Goal: Task Accomplishment & Management: Manage account settings

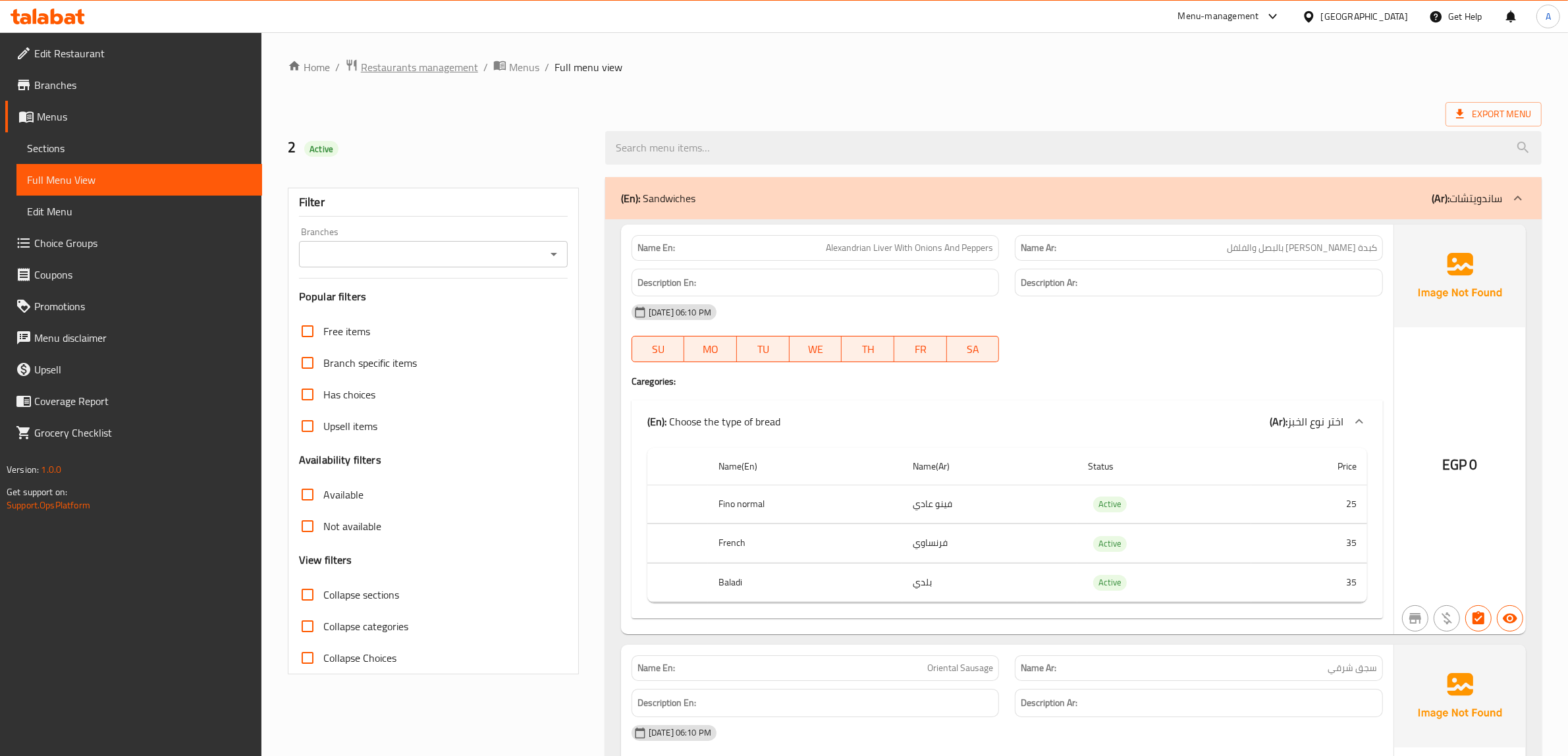
click at [452, 61] on span "Restaurants management" at bounding box center [419, 67] width 117 height 16
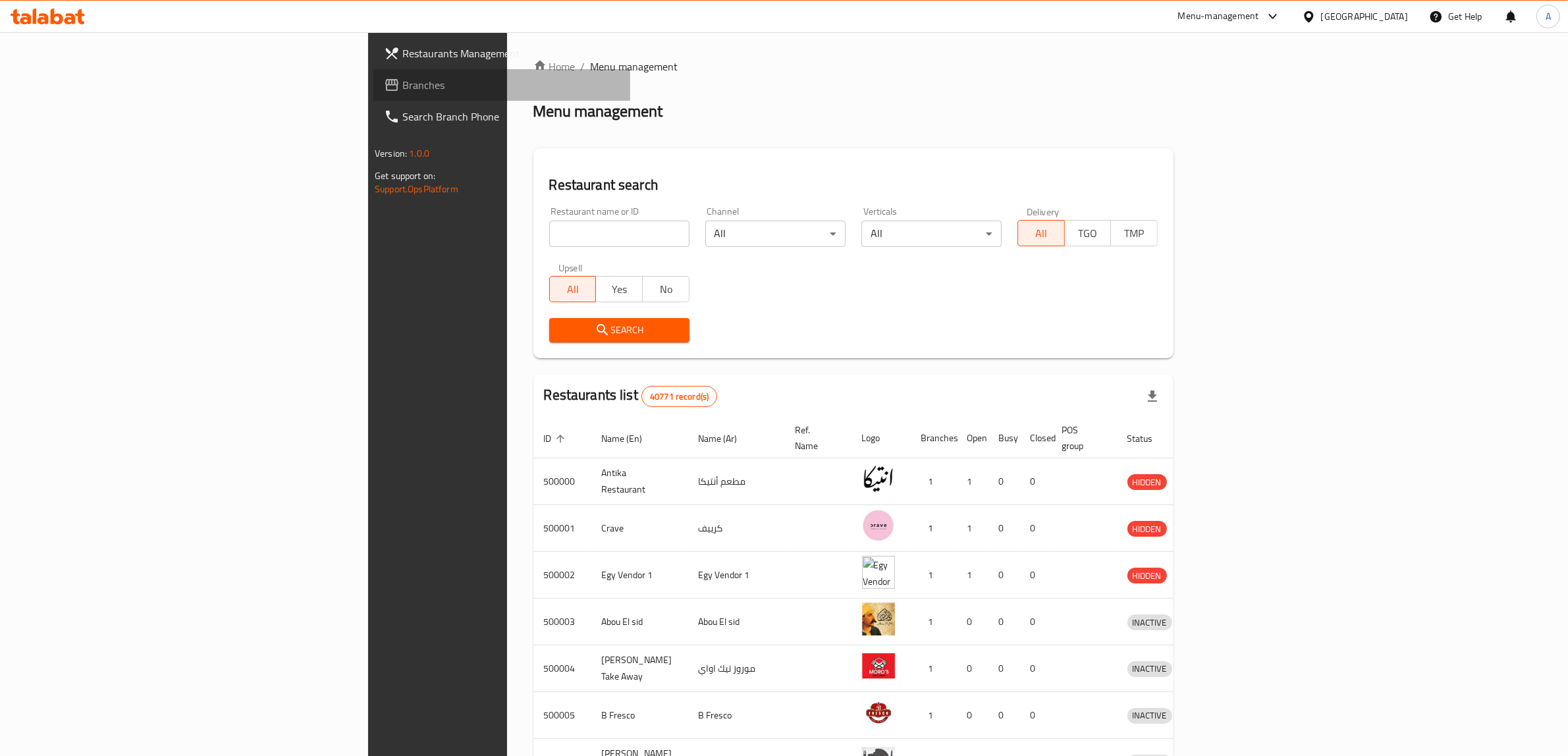
click at [402, 87] on span "Branches" at bounding box center [511, 85] width 218 height 16
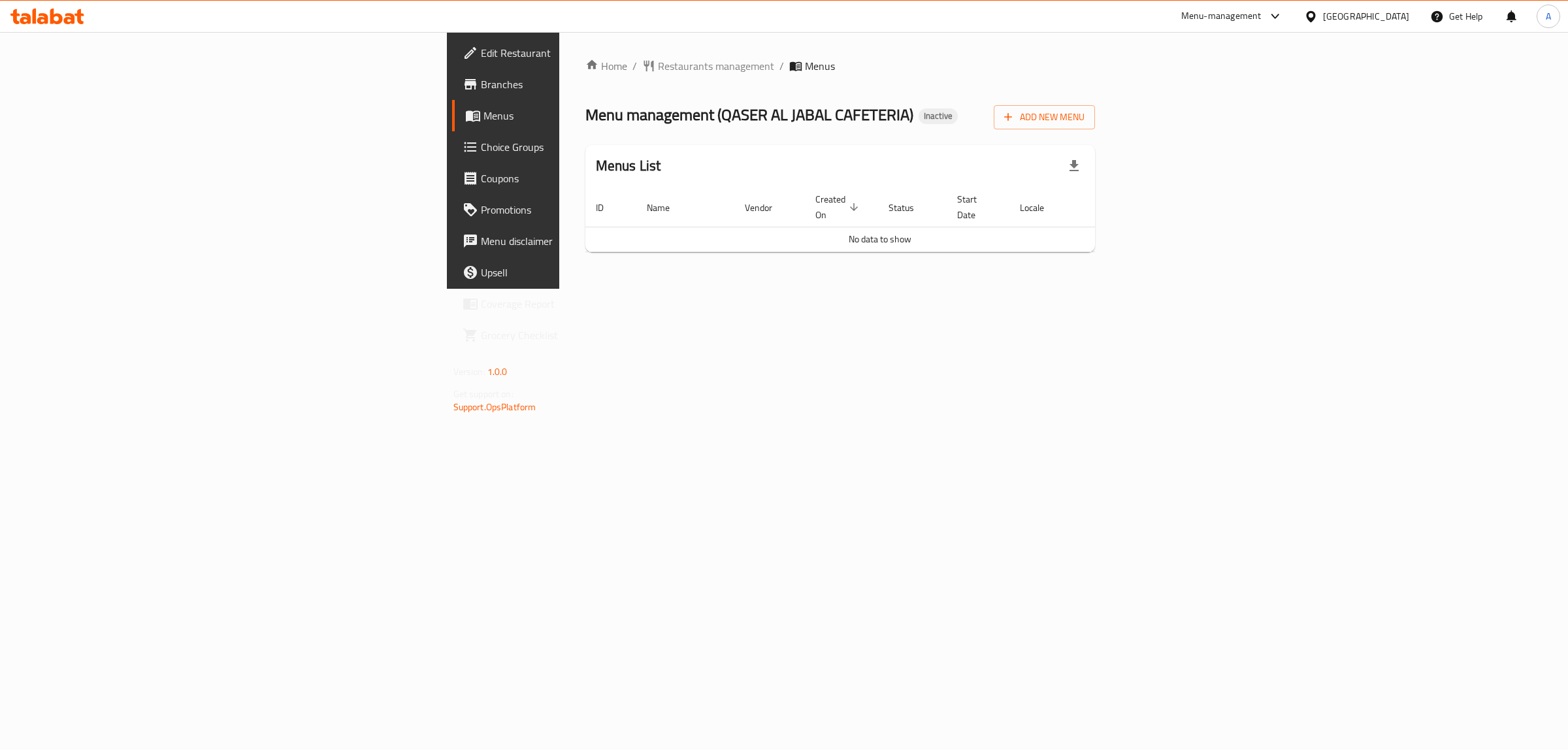
click at [481, 86] on span "Branches" at bounding box center [589, 84] width 218 height 16
click at [1095, 128] on button "Add New Menu" at bounding box center [1044, 117] width 102 height 24
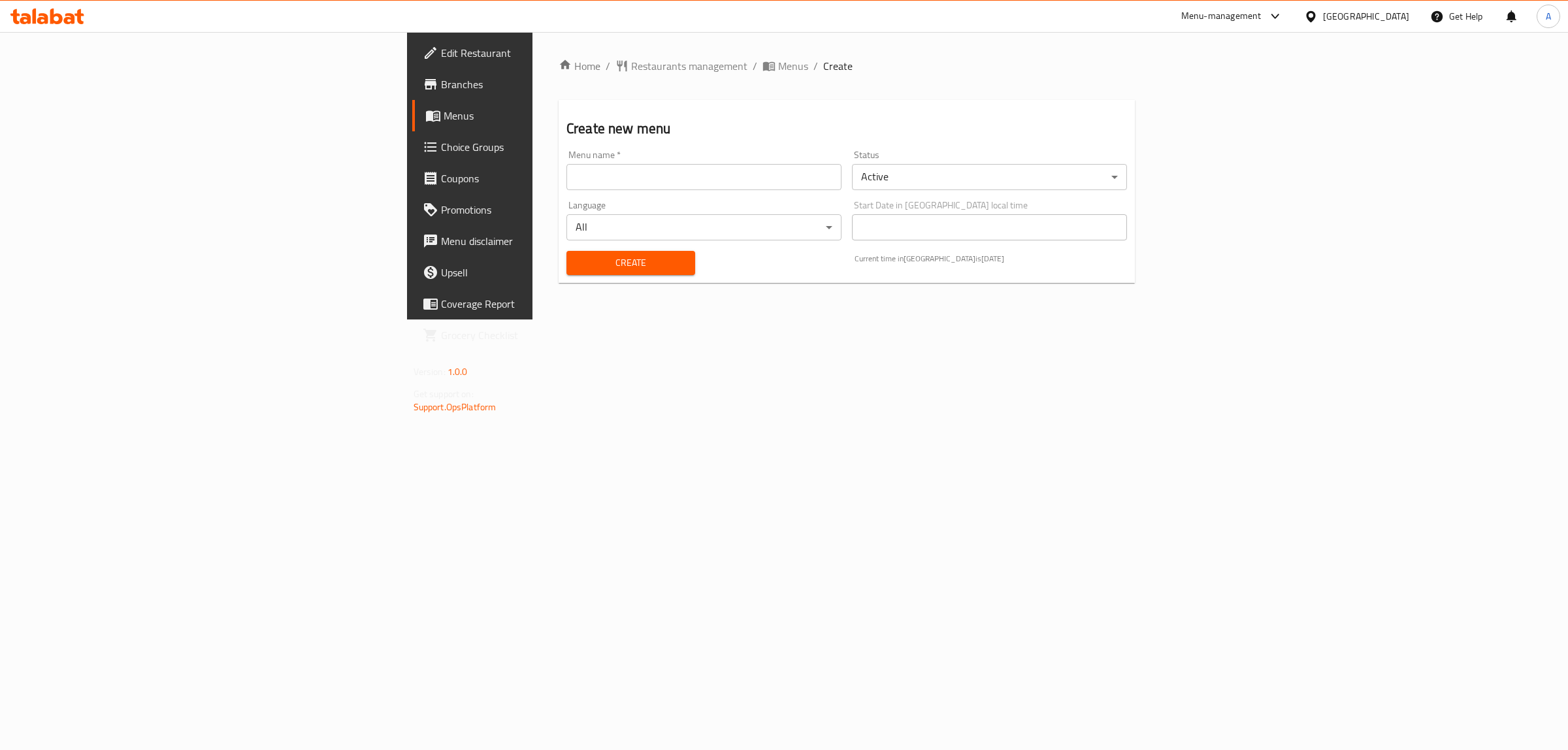
drag, startPoint x: 534, startPoint y: 190, endPoint x: 501, endPoint y: 190, distance: 33.0
click at [566, 190] on input "text" at bounding box center [703, 176] width 275 height 26
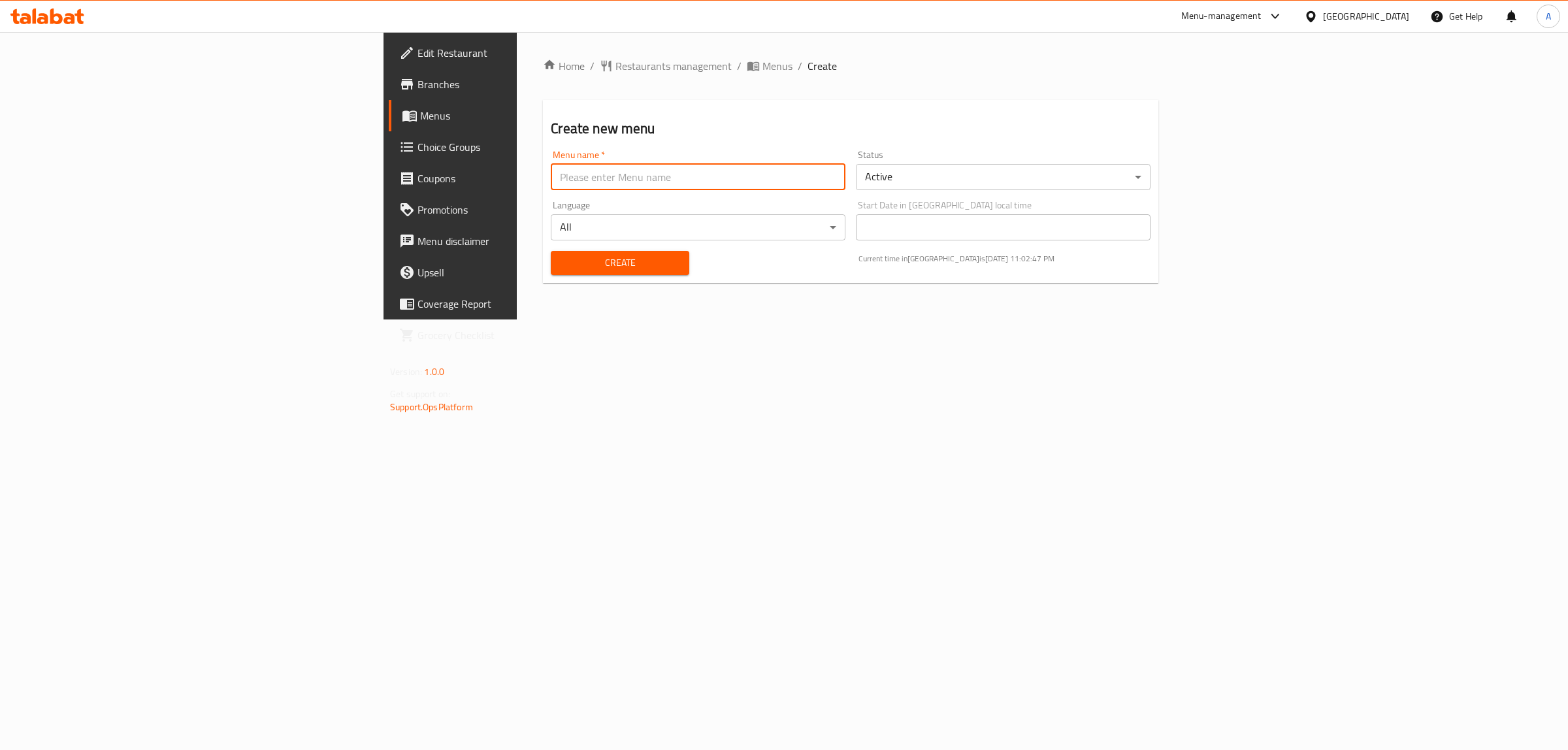
type input "1"
click at [561, 258] on span "Create" at bounding box center [619, 262] width 117 height 16
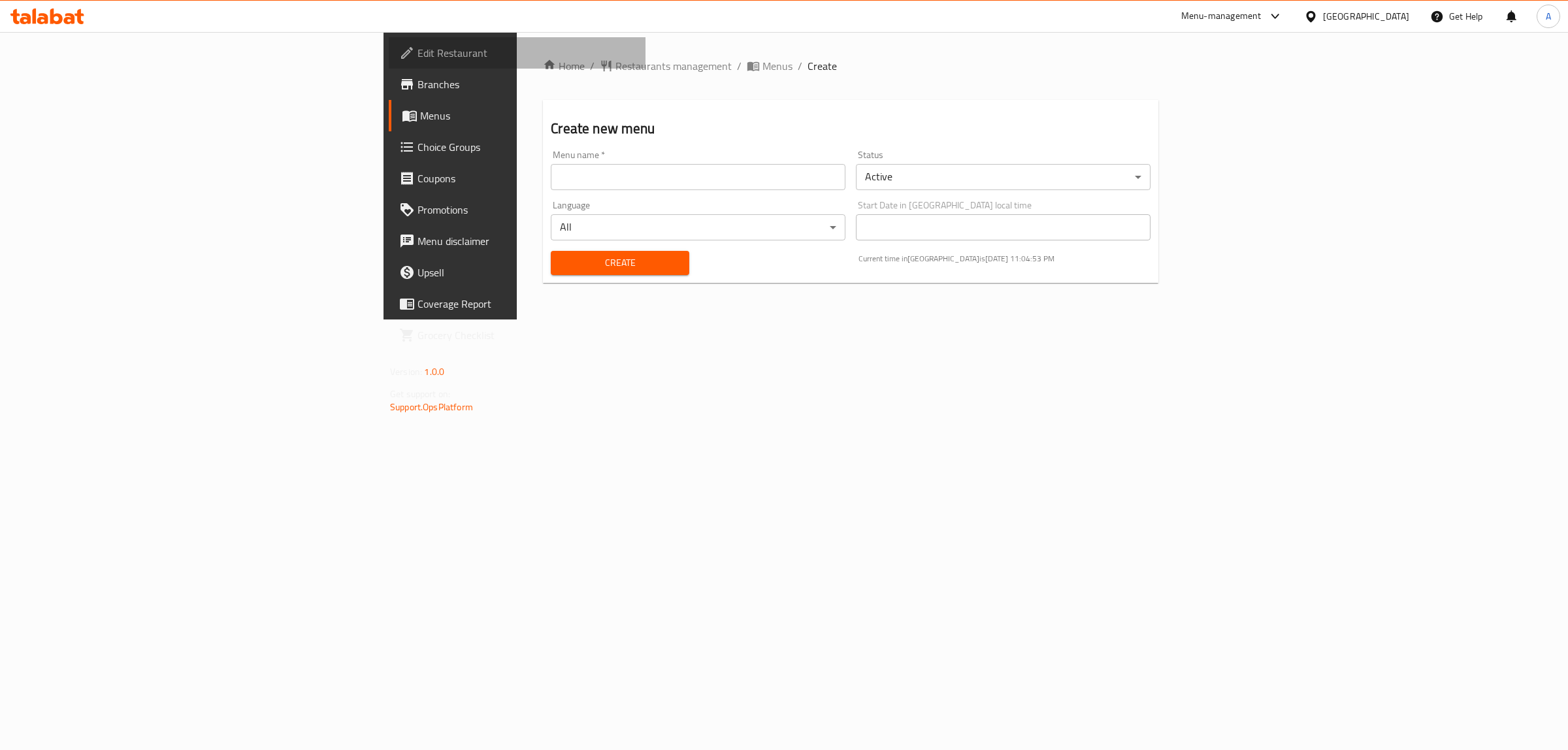
click at [418, 57] on span "Edit Restaurant" at bounding box center [526, 53] width 218 height 16
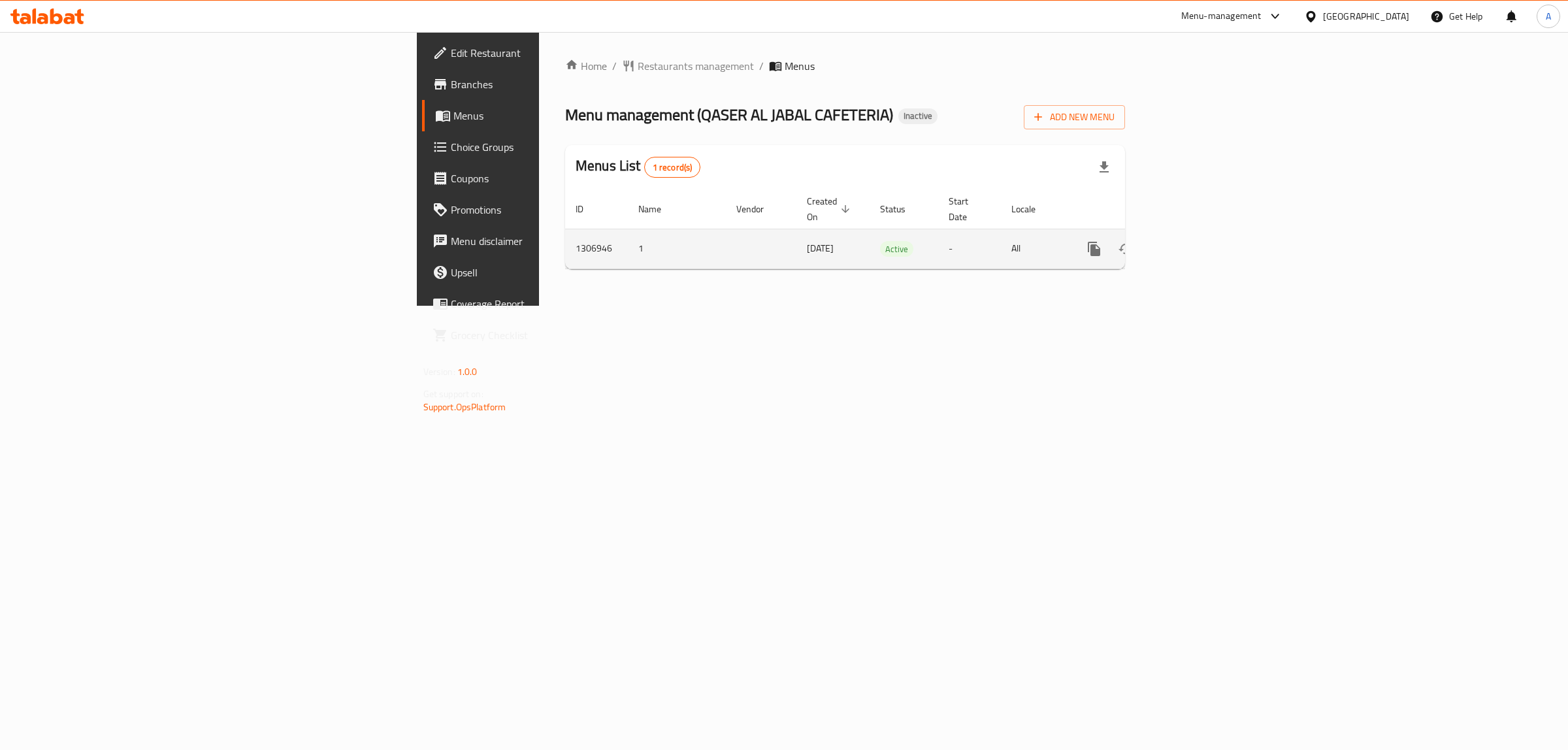
click at [1197, 241] on icon "enhanced table" at bounding box center [1188, 249] width 16 height 16
